Goal: Information Seeking & Learning: Learn about a topic

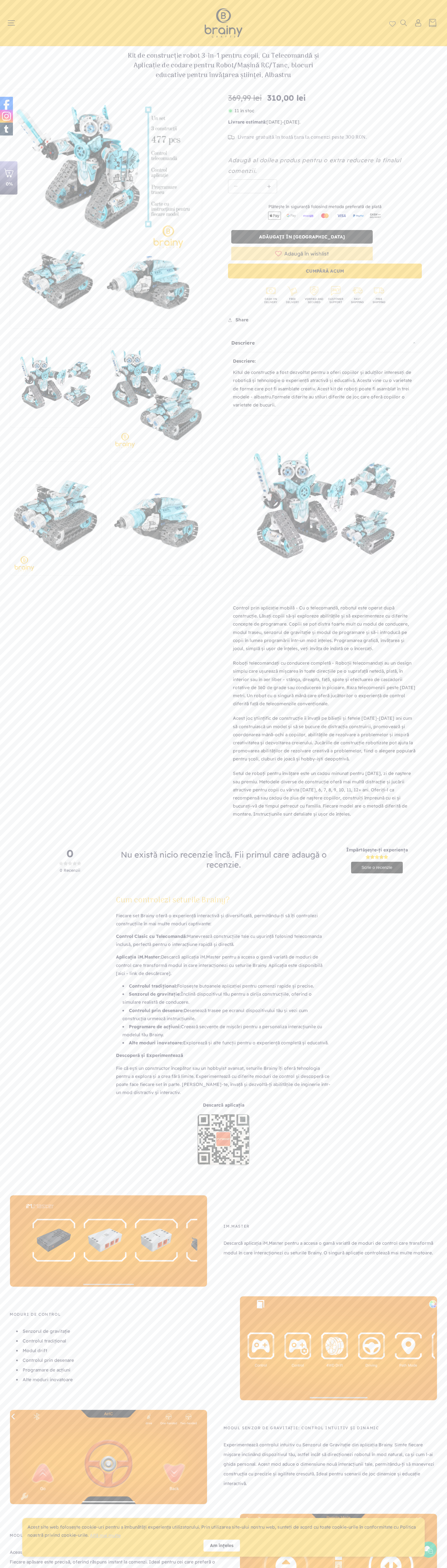
click at [297, 137] on span "Livrare gratuită în toată țara la comenzi peste 300 RON." at bounding box center [302, 138] width 129 height 6
click at [130, 13] on header "Home Shop Kituri de construcție Roboți S.T.E.M. Accesorii S.T.E.M. Puzzle Cum c…" at bounding box center [223, 23] width 447 height 46
click at [435, 1232] on div "IM.Master Descarcă aplicația iM.Master pentru a accesa o gamă variată de moduri…" at bounding box center [322, 1241] width 230 height 92
click at [377, 1568] on html "x by Timesact" at bounding box center [223, 784] width 447 height 1568
click at [31, 966] on div "Cum controlezi seturile Brainy? Fiecare set Brainy oferă o experiență interacti…" at bounding box center [223, 1034] width 447 height 300
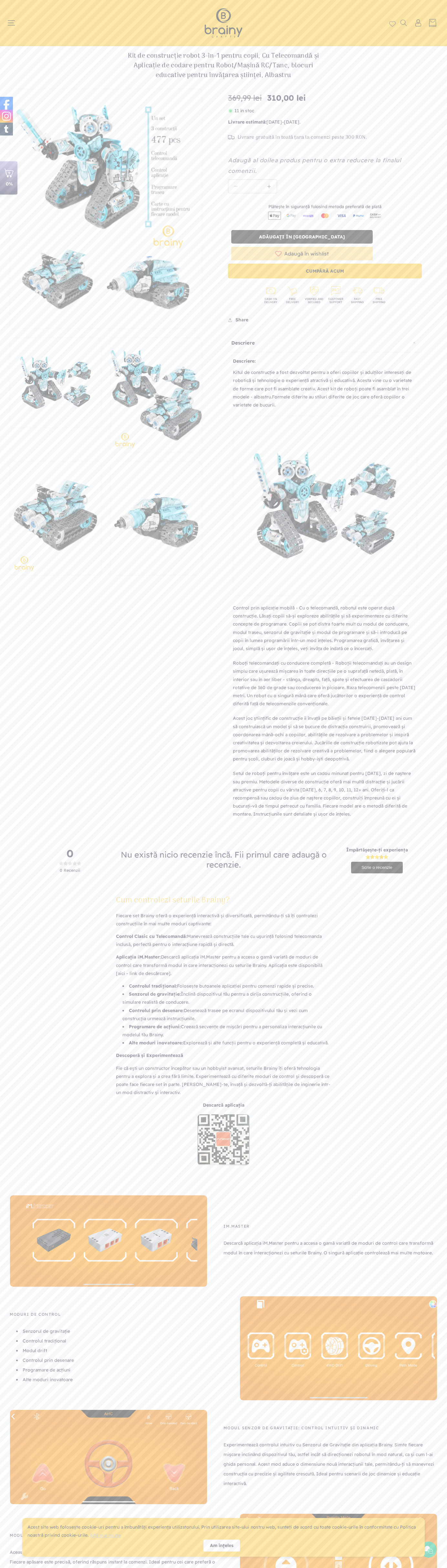
click at [297, 137] on span "Livrare gratuită în toată țara la comenzi peste 300 RON." at bounding box center [302, 138] width 129 height 6
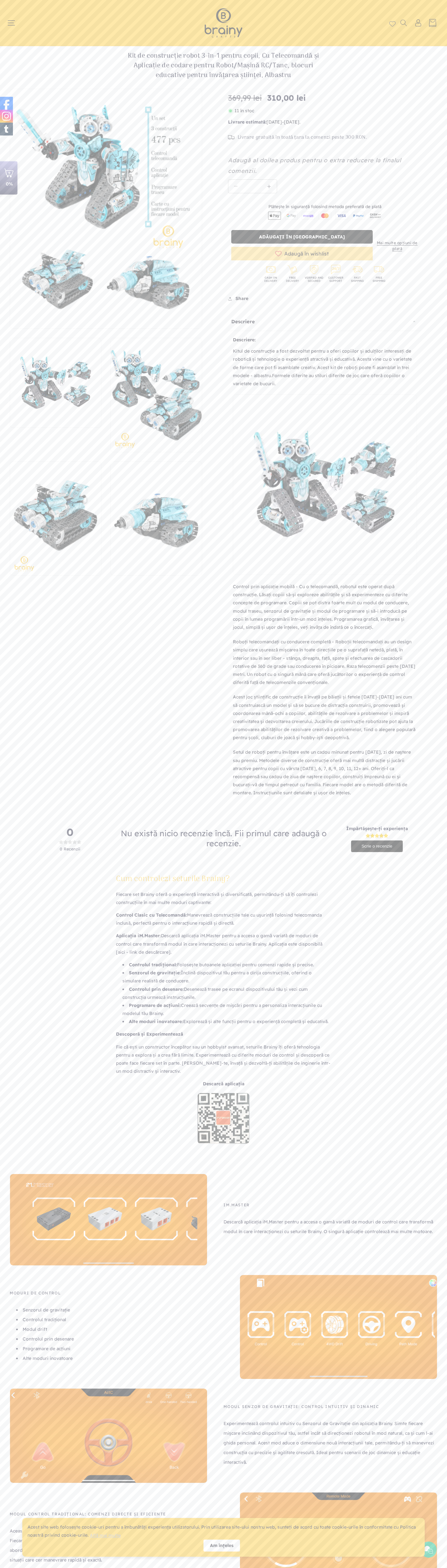
click at [268, 98] on span "310,00 lei" at bounding box center [286, 98] width 39 height 12
click at [268, 98] on span "310,00 lei" at bounding box center [286, 98] width 39 height 12
click at [247, 98] on s "369,99 lei" at bounding box center [244, 98] width 34 height 12
click at [6, 104] on img at bounding box center [6, 103] width 13 height 13
click at [297, 137] on span "Livrare gratuită în toată țara la comenzi peste 300 RON." at bounding box center [302, 138] width 129 height 6
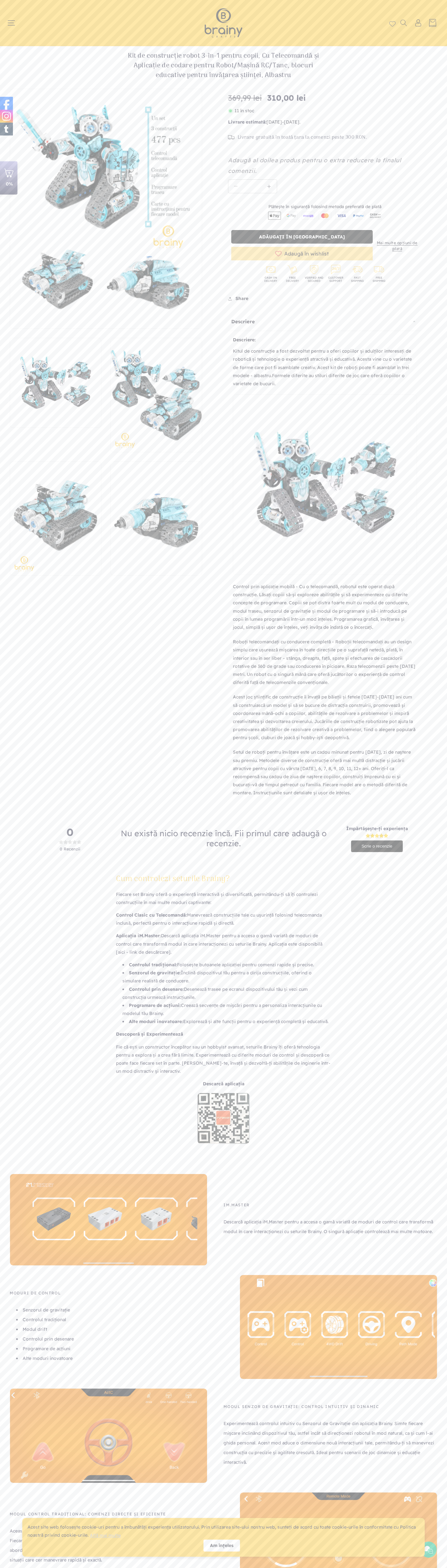
click at [253, 187] on input "*" at bounding box center [252, 186] width 19 height 13
click at [418, 24] on icon at bounding box center [418, 25] width 6 height 4
click at [444, 848] on div "0 0 Recenzii Nu există nicio recenzie încă. Fii primul care adaugă o recenzie. …" at bounding box center [223, 839] width 447 height 26
click at [157, 1568] on html "x by Timesact" at bounding box center [223, 784] width 447 height 1568
click at [12, 1568] on html "x by Timesact" at bounding box center [223, 784] width 447 height 1568
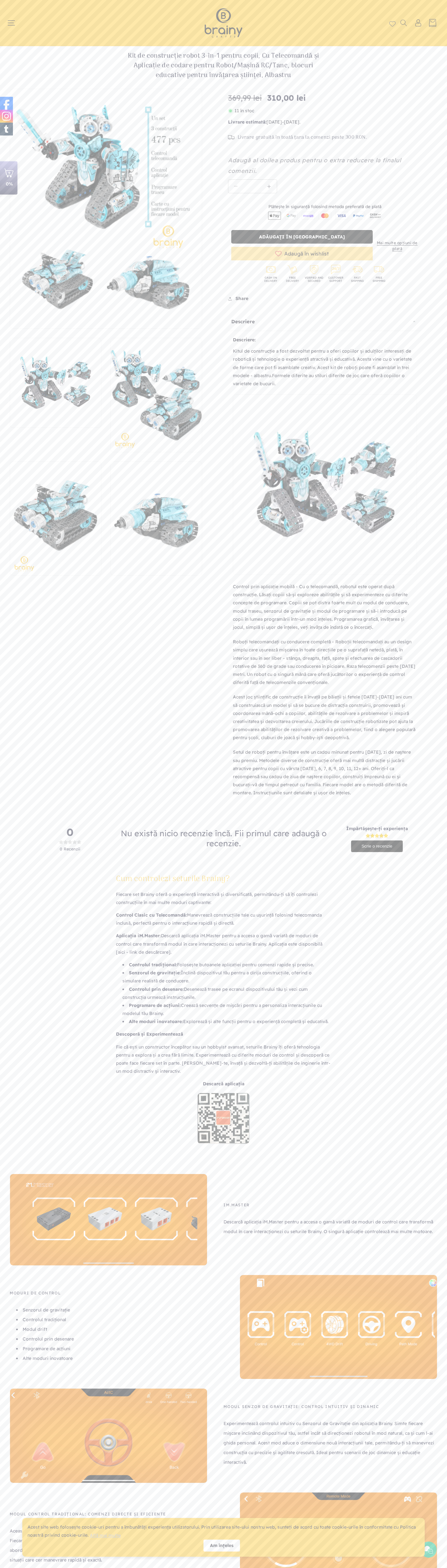
click at [268, 98] on span "310,00 lei" at bounding box center [286, 98] width 39 height 12
click at [268, 98] on span "310,00 lei" at bounding box center [286, 98] width 39 height 12
click at [247, 98] on s "369,99 lei" at bounding box center [244, 98] width 34 height 12
click at [6, 104] on img at bounding box center [6, 103] width 13 height 13
click at [297, 137] on span "Livrare gratuită în toată țara la comenzi peste 300 RON." at bounding box center [302, 138] width 129 height 6
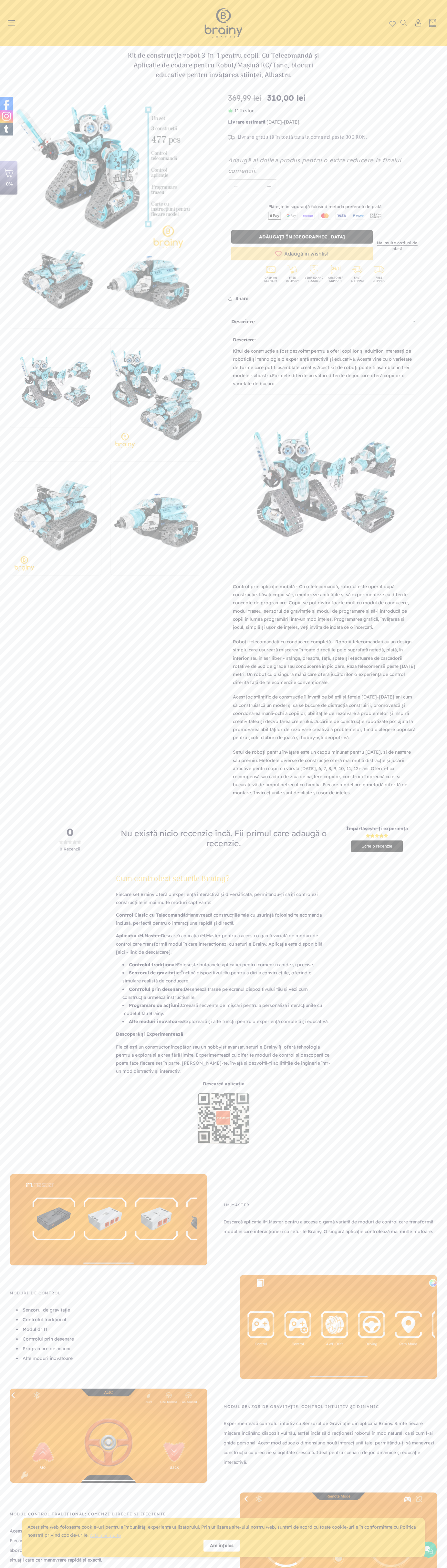
click at [253, 187] on input "*" at bounding box center [252, 186] width 19 height 13
